Goal: Task Accomplishment & Management: Use online tool/utility

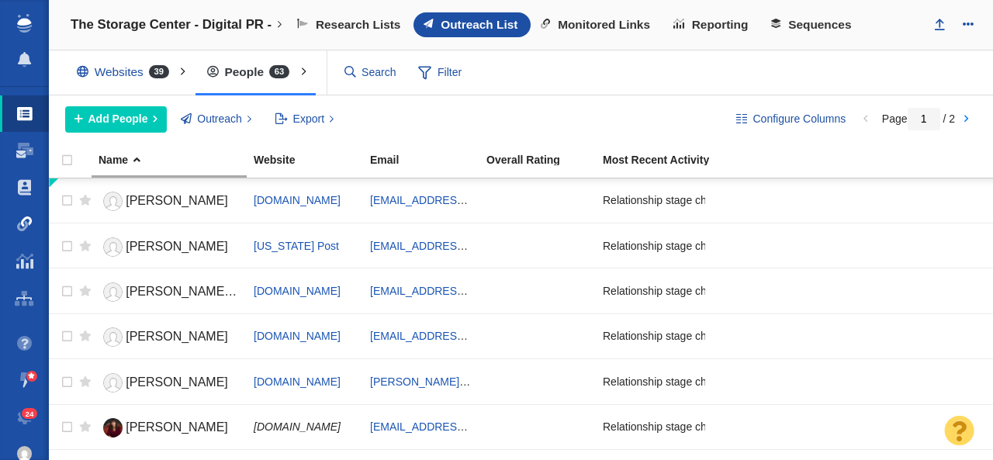
click at [33, 221] on link "Link Monitoring" at bounding box center [24, 224] width 49 height 37
click at [33, 218] on link "Link Monitoring" at bounding box center [24, 224] width 49 height 37
